Goal: Use online tool/utility: Utilize a website feature to perform a specific function

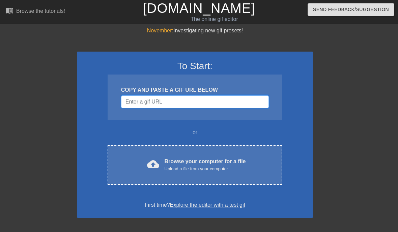
click at [237, 103] on input "Username" at bounding box center [195, 102] width 148 height 13
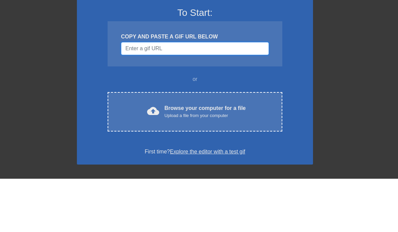
click at [228, 96] on input "Username" at bounding box center [195, 102] width 148 height 13
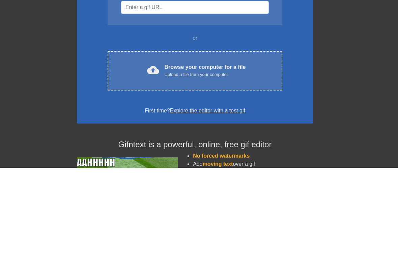
click at [237, 166] on div "Upload a file from your computer" at bounding box center [205, 169] width 81 height 7
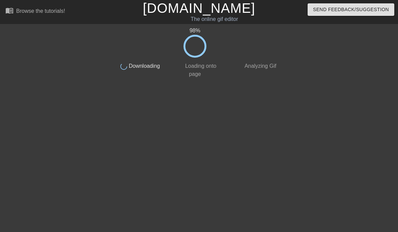
click at [306, 12] on div "Send Feedback/Suggestion" at bounding box center [335, 11] width 136 height 23
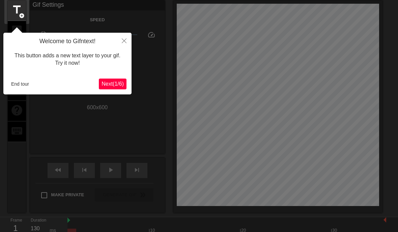
scroll to position [17, 0]
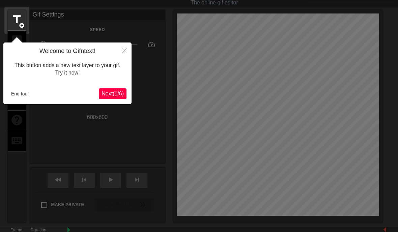
click at [122, 95] on span "Next ( 1 / 6 )" at bounding box center [113, 94] width 22 height 6
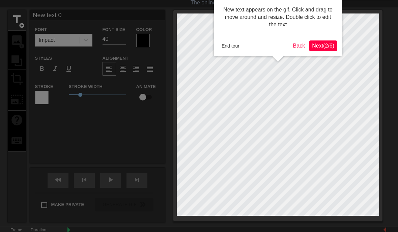
scroll to position [0, 0]
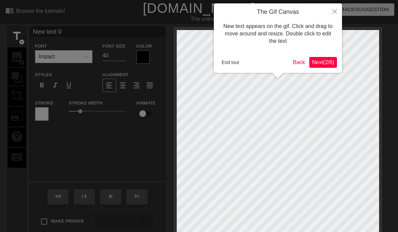
click at [323, 59] on span "Next ( 2 / 6 )" at bounding box center [323, 62] width 22 height 6
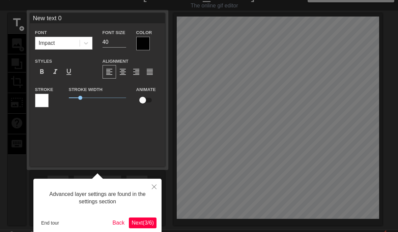
scroll to position [17, 0]
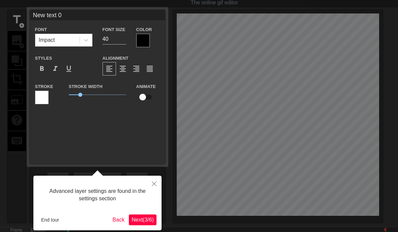
click at [146, 219] on span "Next ( 3 / 6 )" at bounding box center [143, 220] width 22 height 6
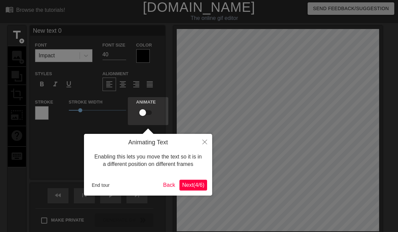
scroll to position [0, 0]
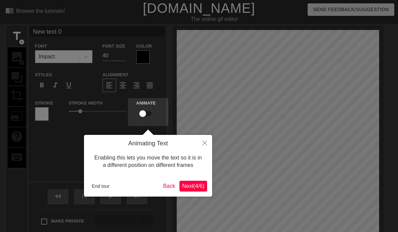
click at [196, 185] on span "Next ( 4 / 6 )" at bounding box center [193, 186] width 22 height 6
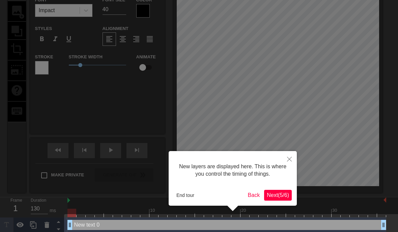
click at [279, 197] on span "Next ( 5 / 6 )" at bounding box center [278, 195] width 22 height 6
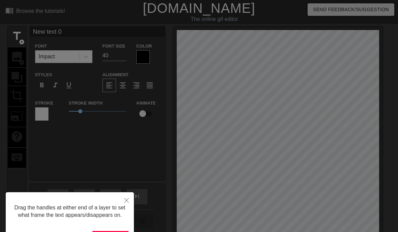
click at [129, 198] on button "Close" at bounding box center [126, 200] width 15 height 16
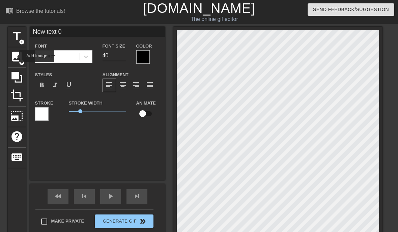
click at [15, 56] on span "image" at bounding box center [16, 56] width 13 height 13
type input "New tet 0"
type textarea "New tet 0"
type input "New tt 0"
type textarea "New tt 0"
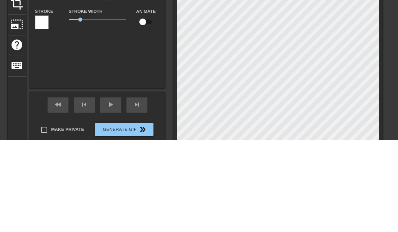
type input "New t 0"
type textarea "New t 0"
type input "Newt 0"
type textarea "Newt 0"
type input "Net 0"
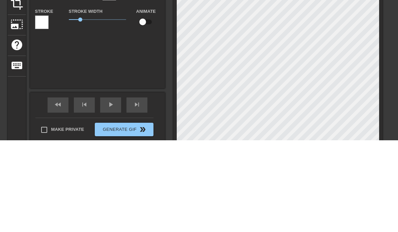
type textarea "Net 0"
type input "Nt 0"
type textarea "Nt 0"
type input "t 0"
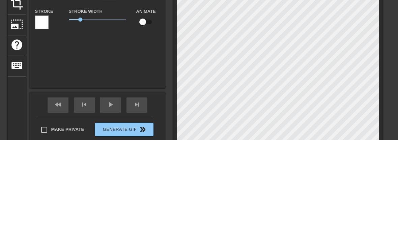
type textarea "t 0"
type input "t"
type textarea "t"
type input "t"
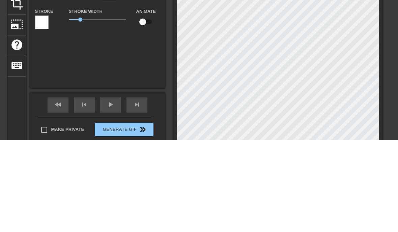
type textarea "t"
click at [71, 51] on div "Font Impact Font Size 40 Color Styles format_bold format_italic format_underlin…" at bounding box center [97, 104] width 135 height 154
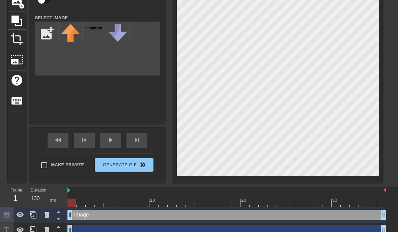
scroll to position [56, 0]
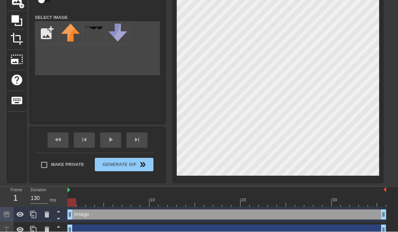
click at [46, 35] on input "file" at bounding box center [46, 33] width 23 height 23
type input "C:\fakepath\IMG_3512.png"
click at [50, 214] on icon at bounding box center [47, 215] width 8 height 8
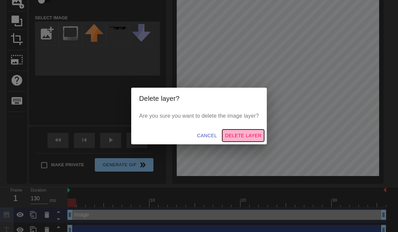
click at [252, 140] on span "Delete Layer" at bounding box center [243, 136] width 36 height 8
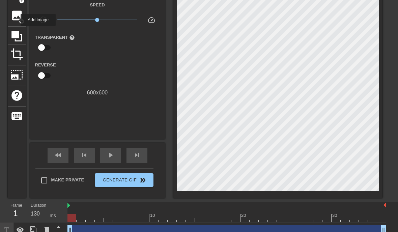
click at [16, 20] on span "image" at bounding box center [16, 15] width 13 height 13
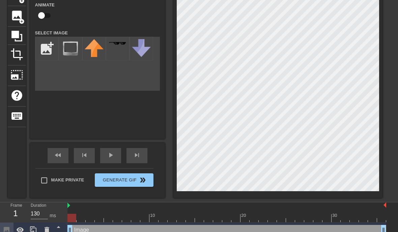
click at [67, 46] on img at bounding box center [70, 48] width 19 height 19
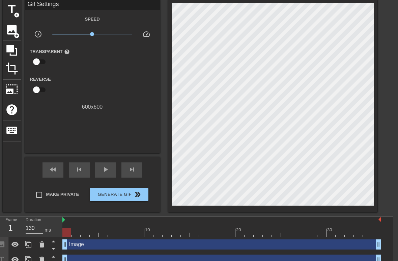
scroll to position [27, 5]
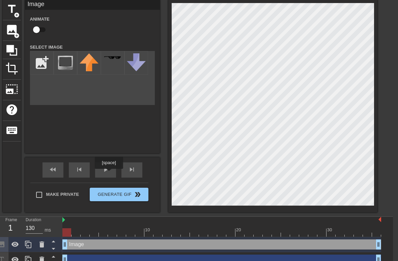
click at [110, 174] on div "play_arrow" at bounding box center [105, 169] width 21 height 15
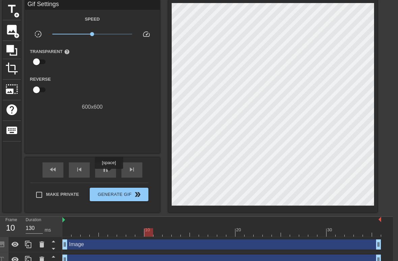
type input "120"
click at [112, 167] on div "pause" at bounding box center [105, 169] width 21 height 15
click at [139, 197] on span "double_arrow" at bounding box center [138, 194] width 8 height 8
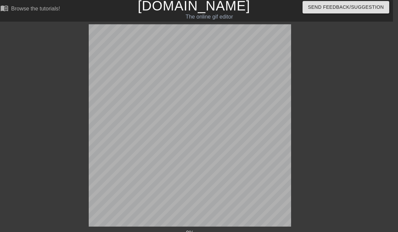
scroll to position [0, 5]
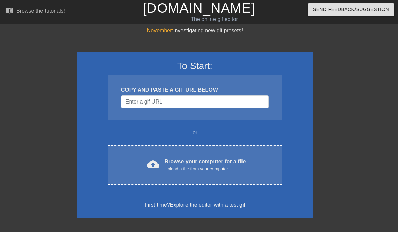
click at [228, 157] on div "cloud_upload Browse your computer for a file Upload a file from your computer C…" at bounding box center [195, 166] width 175 height 40
click at [228, 173] on div "cloud_upload Browse your computer for a file Upload a file from your computer C…" at bounding box center [195, 166] width 175 height 40
click at [210, 167] on div "Upload a file from your computer" at bounding box center [205, 169] width 81 height 7
